Goal: Find specific page/section: Find specific page/section

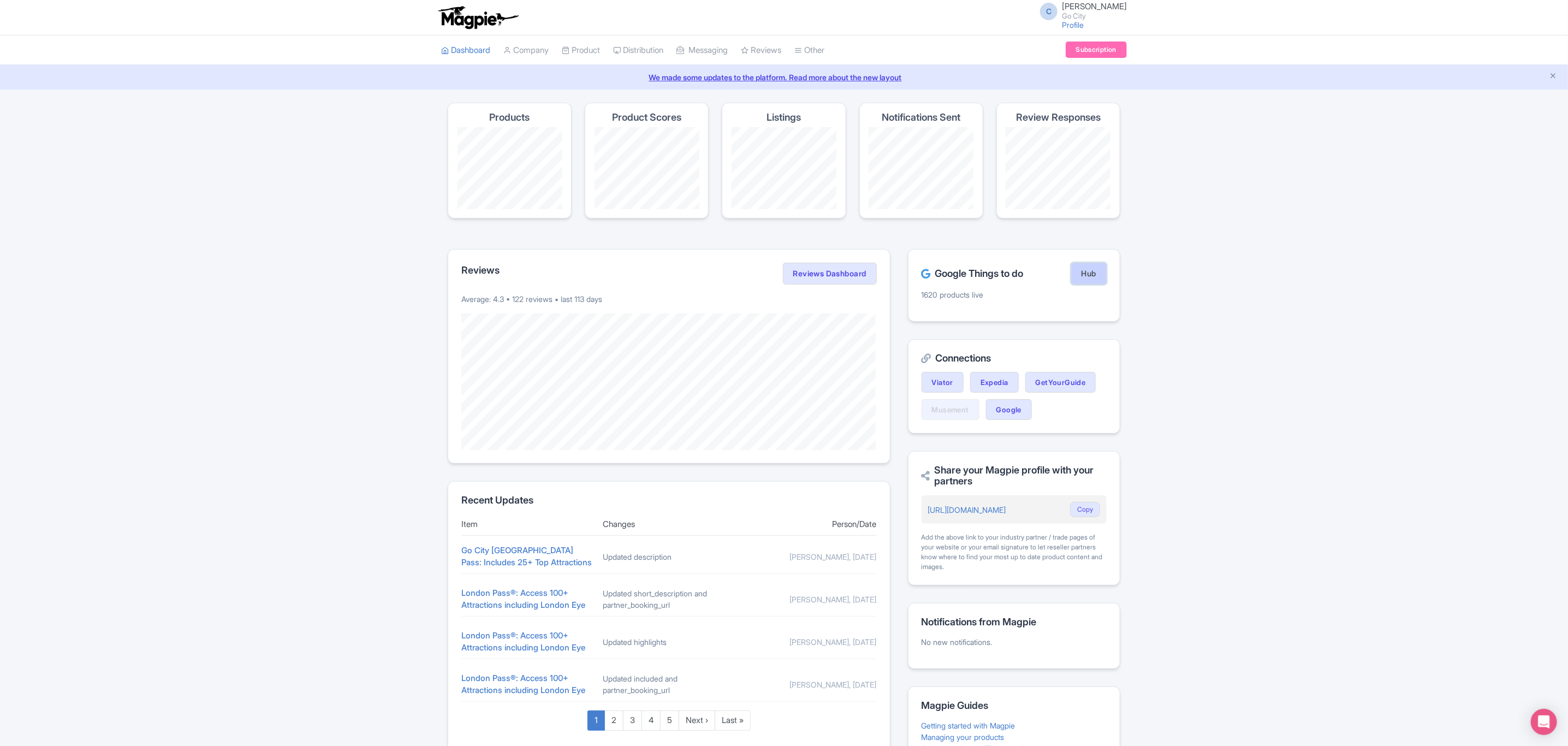
click at [1093, 282] on link "Hub" at bounding box center [1089, 273] width 35 height 22
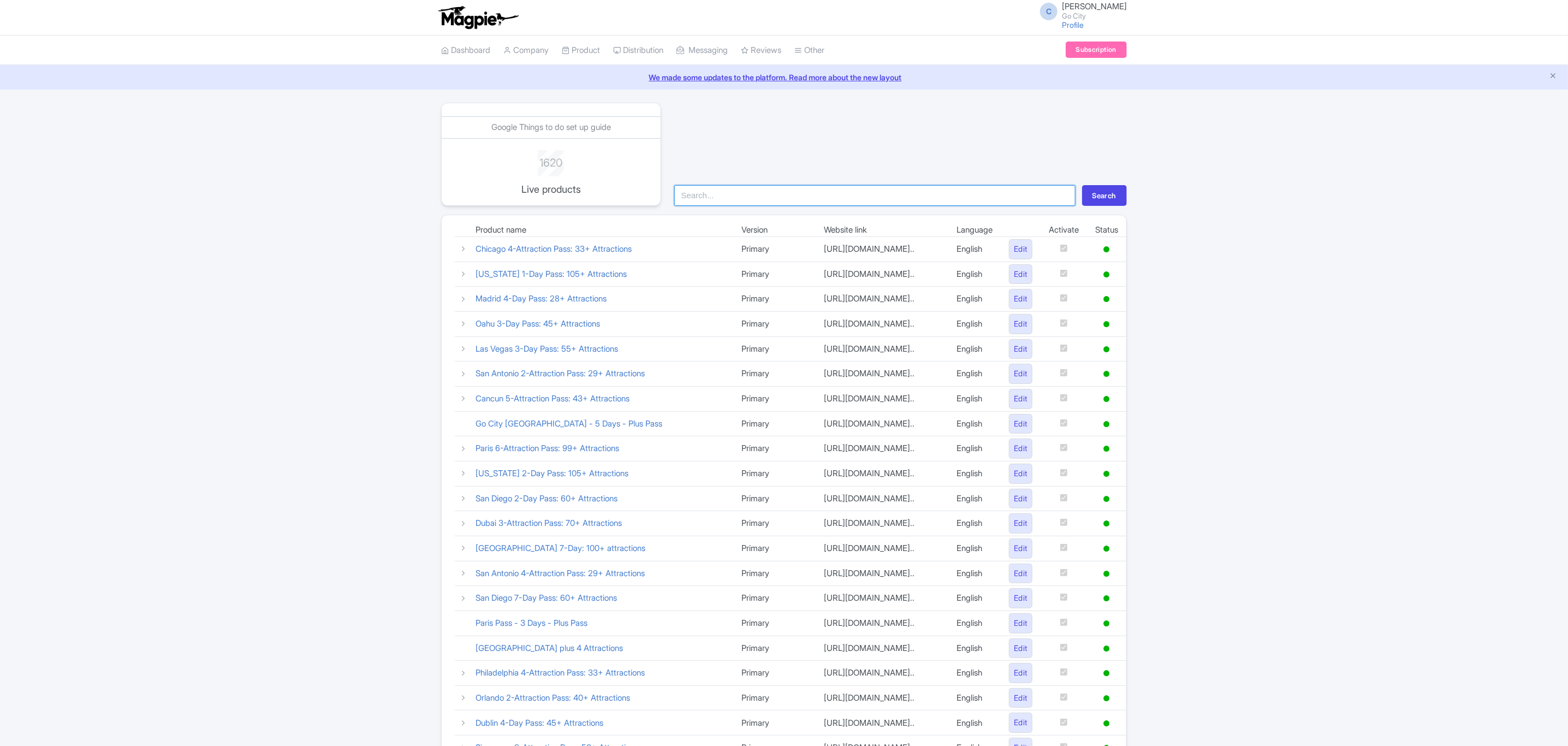
click at [802, 200] on input "search" at bounding box center [875, 195] width 401 height 21
type input "essential"
click at [1082, 185] on button "Search" at bounding box center [1105, 195] width 45 height 21
